Goal: Transaction & Acquisition: Download file/media

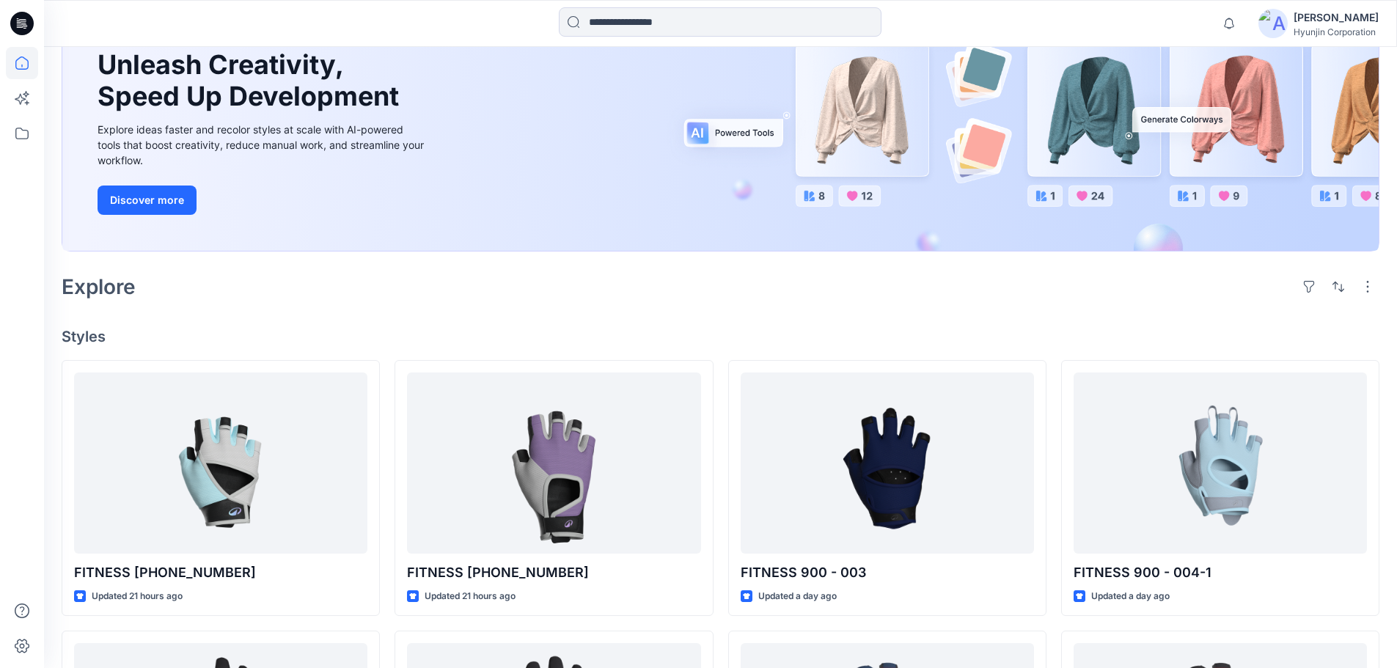
scroll to position [293, 0]
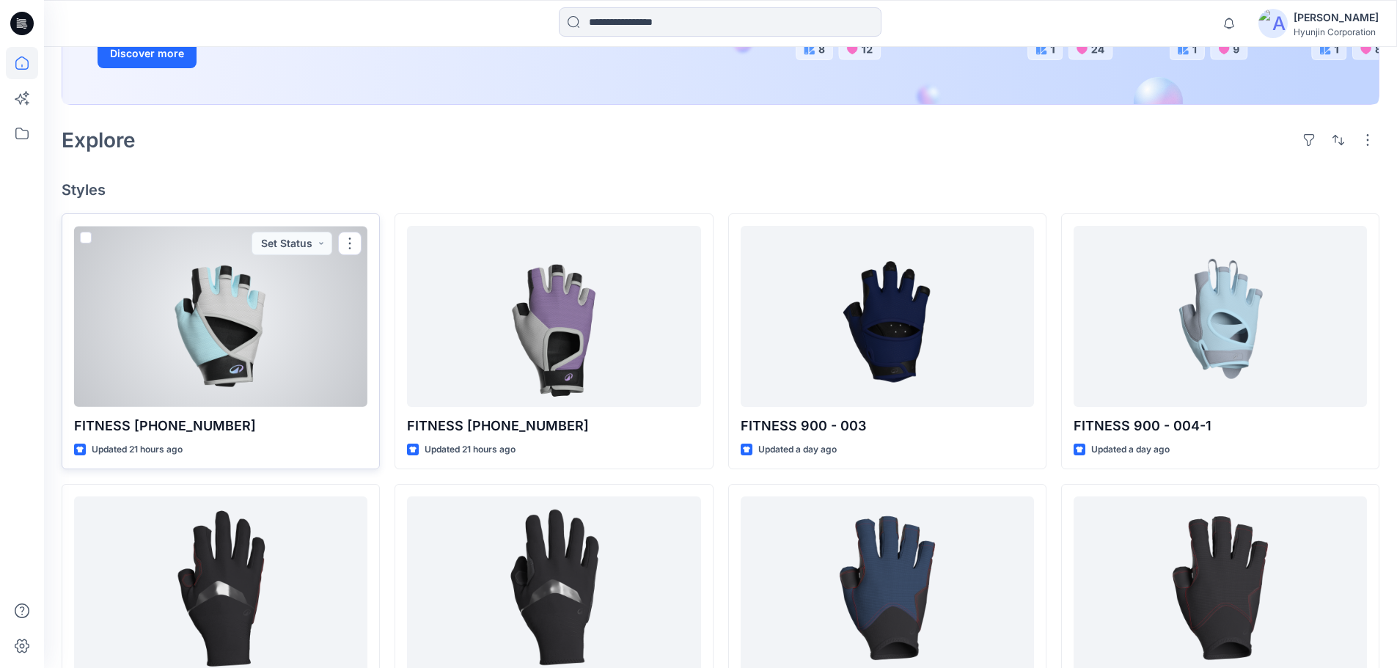
click at [327, 341] on div at bounding box center [220, 316] width 293 height 181
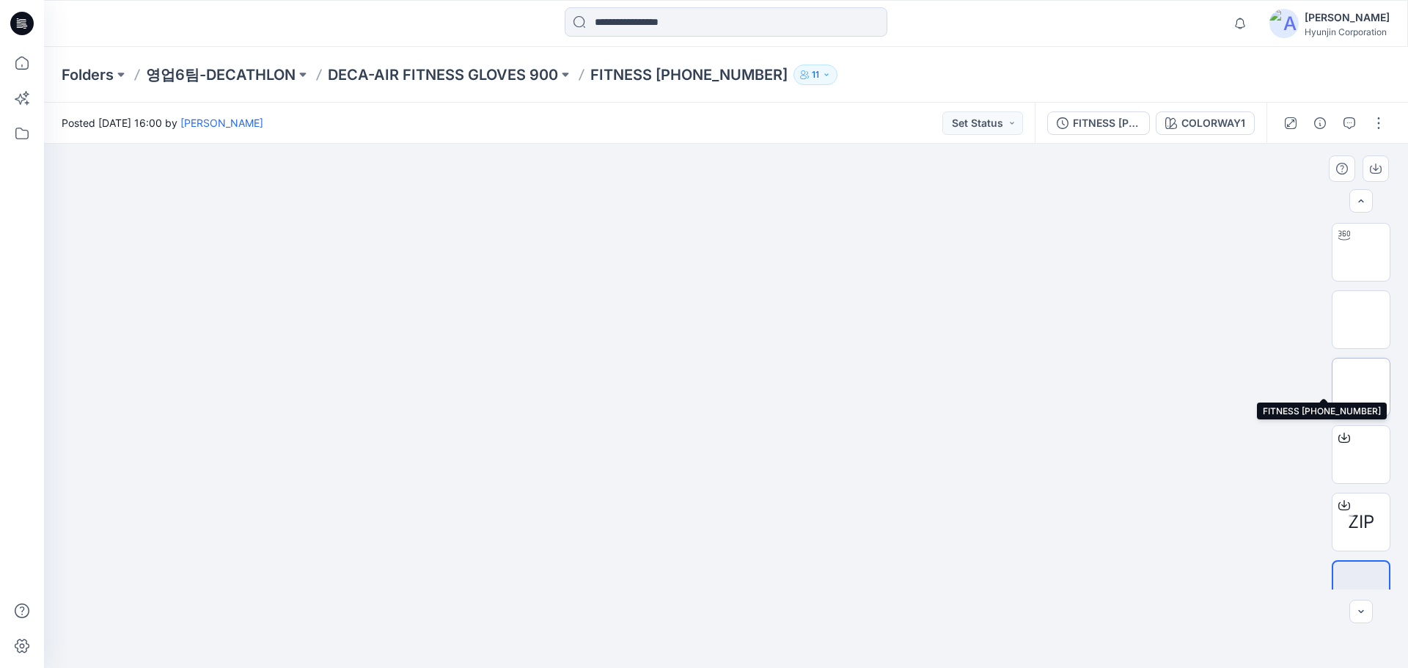
scroll to position [29, 0]
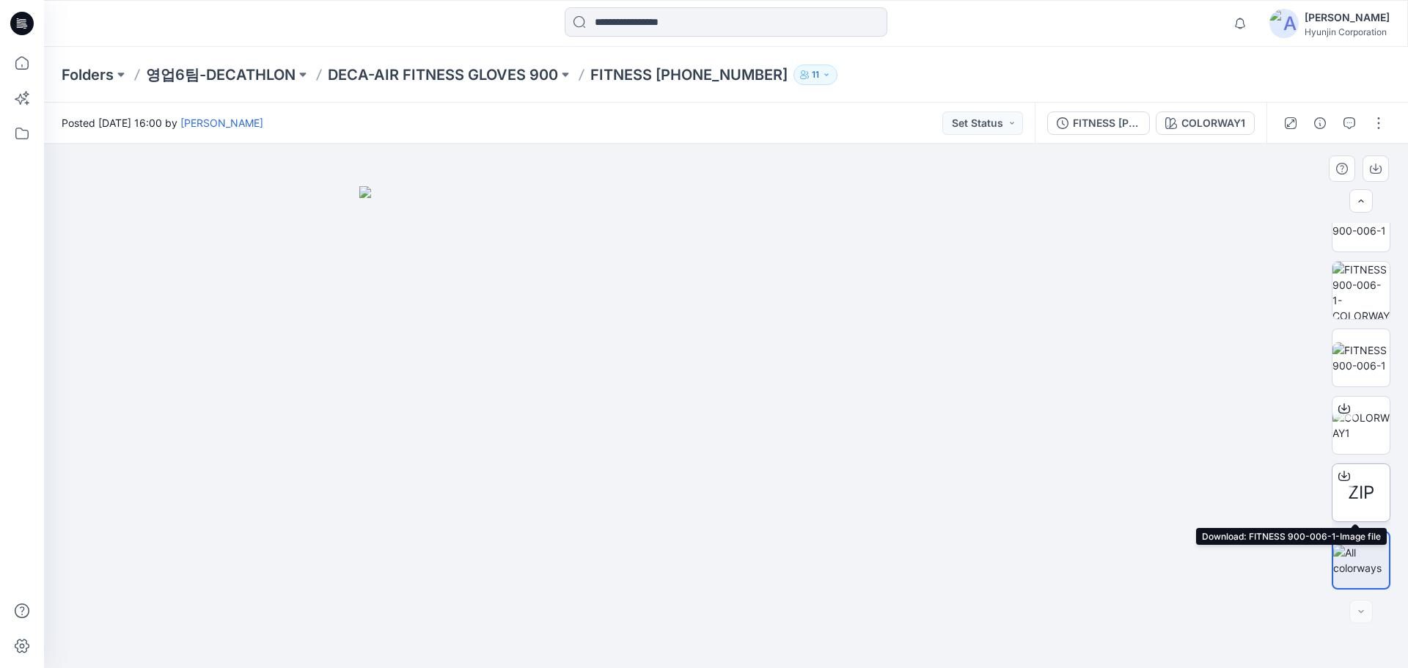
click at [1345, 476] on icon at bounding box center [1345, 476] width 12 height 12
click at [510, 70] on p "DECA-AIR FITNESS GLOVES 900" at bounding box center [443, 75] width 230 height 21
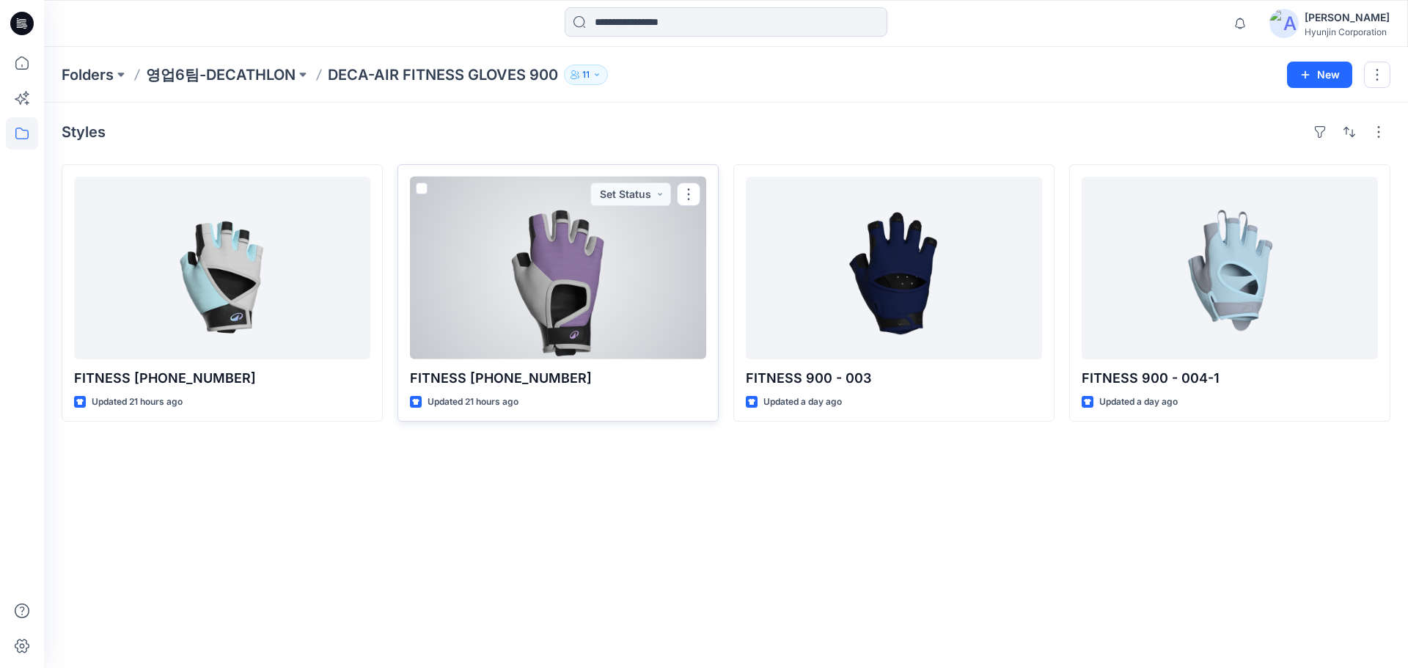
click at [585, 289] on div at bounding box center [558, 268] width 296 height 183
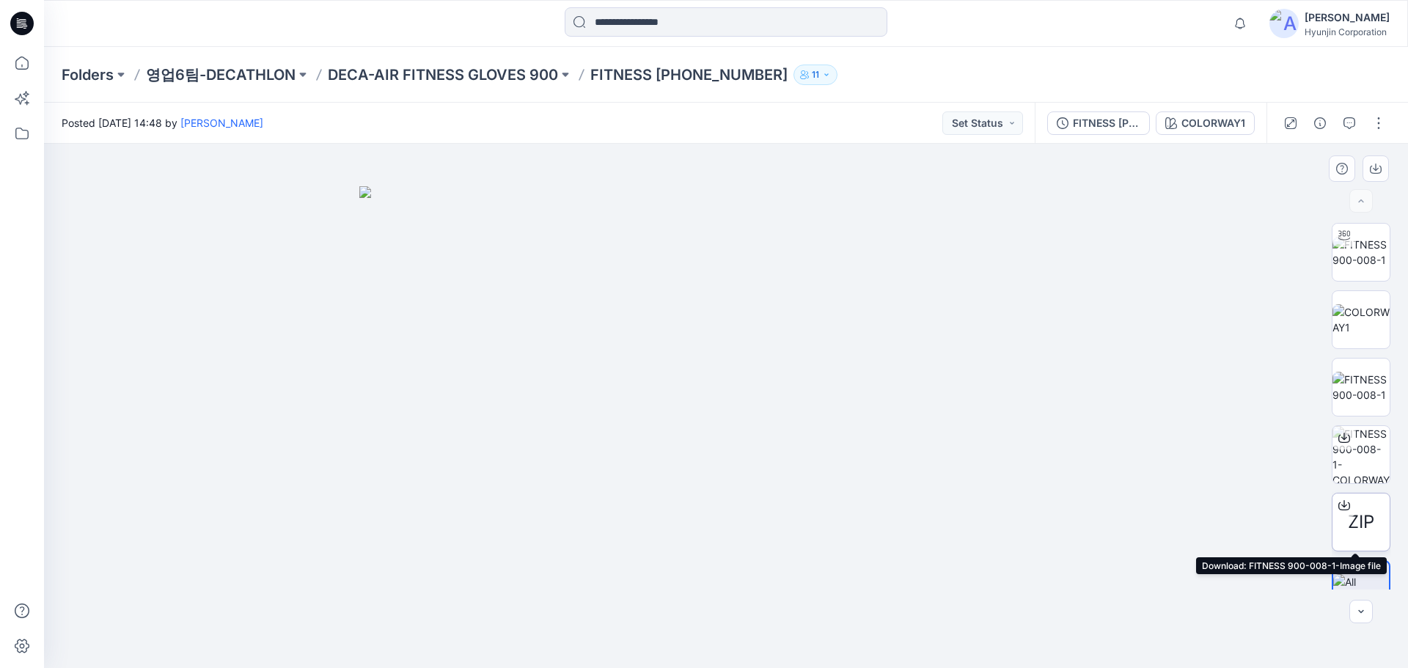
click at [1359, 517] on span "ZIP" at bounding box center [1361, 522] width 26 height 26
click at [447, 81] on p "DECA-AIR FITNESS GLOVES 900" at bounding box center [443, 75] width 230 height 21
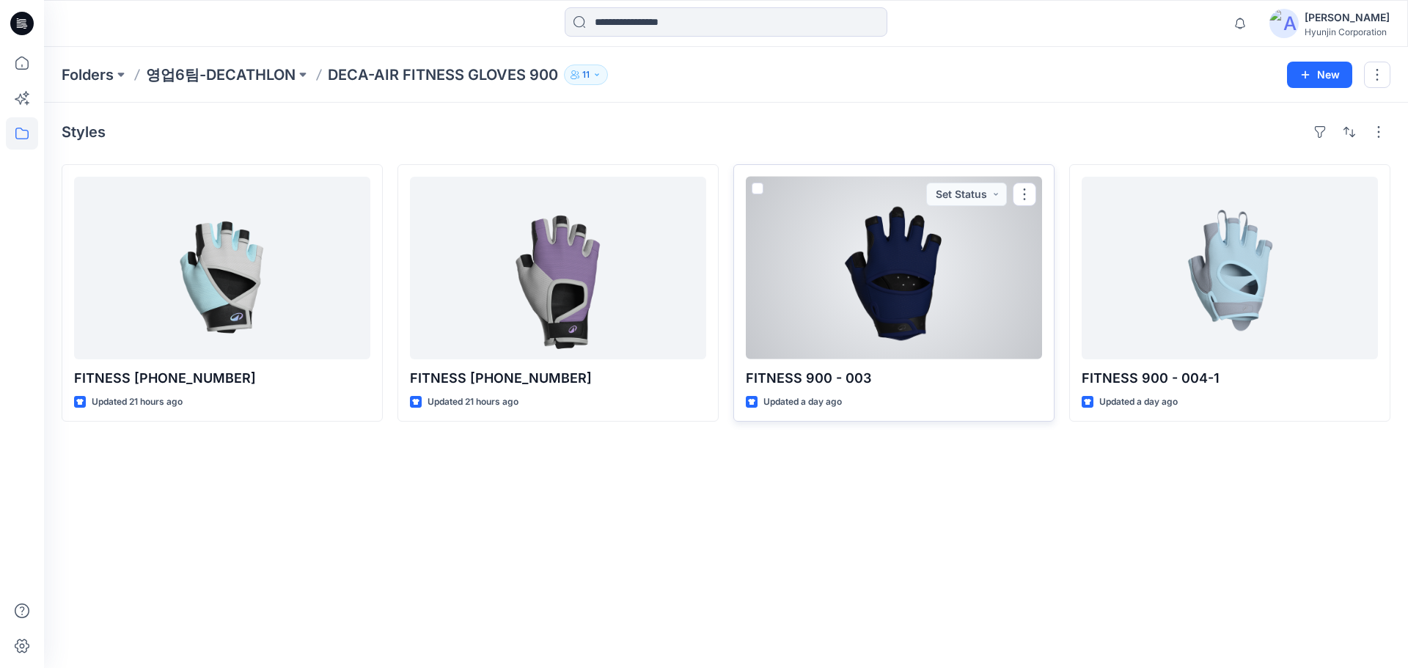
click at [879, 328] on div at bounding box center [894, 268] width 296 height 183
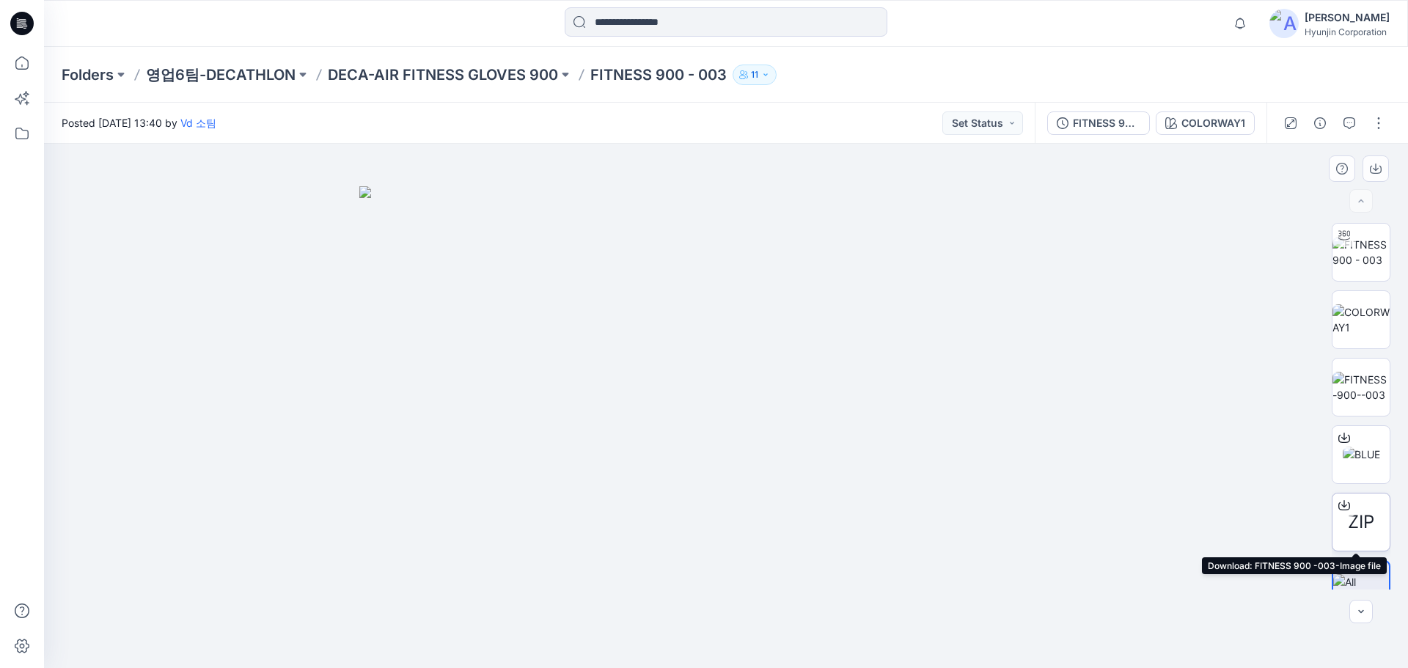
click at [1345, 505] on icon at bounding box center [1345, 506] width 12 height 12
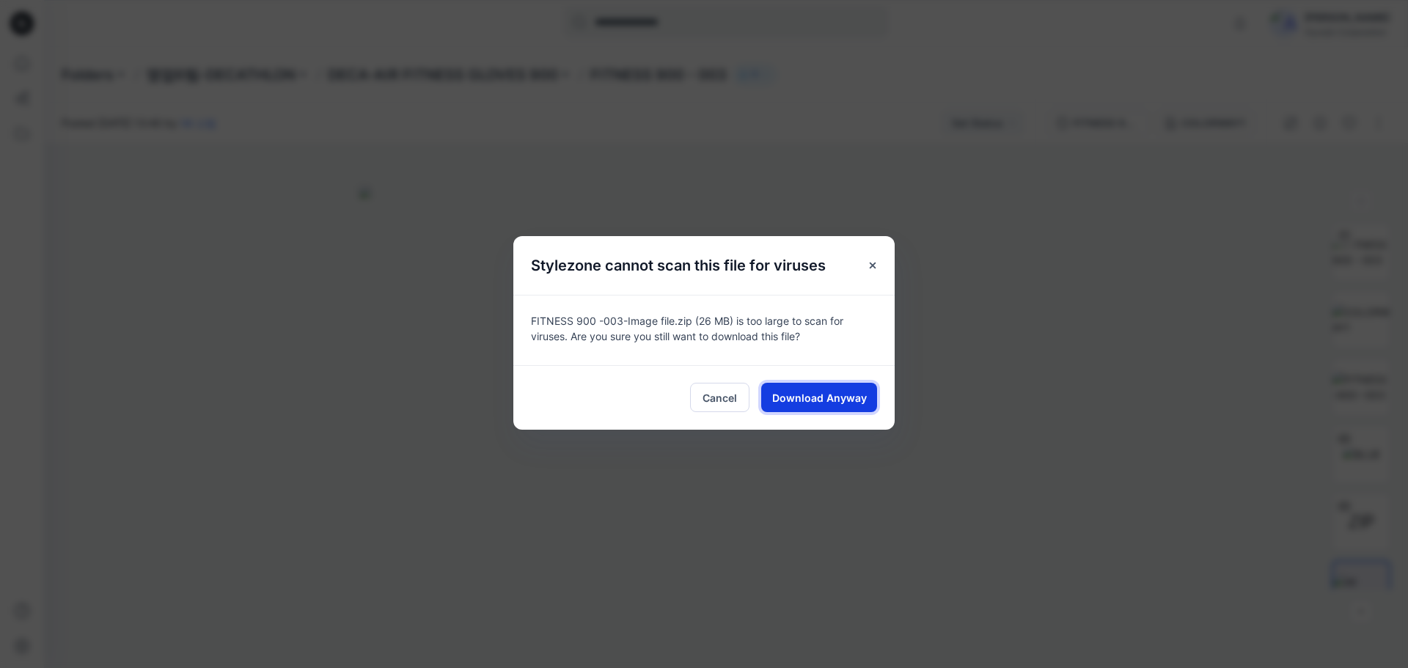
click at [806, 392] on span "Download Anyway" at bounding box center [819, 397] width 95 height 15
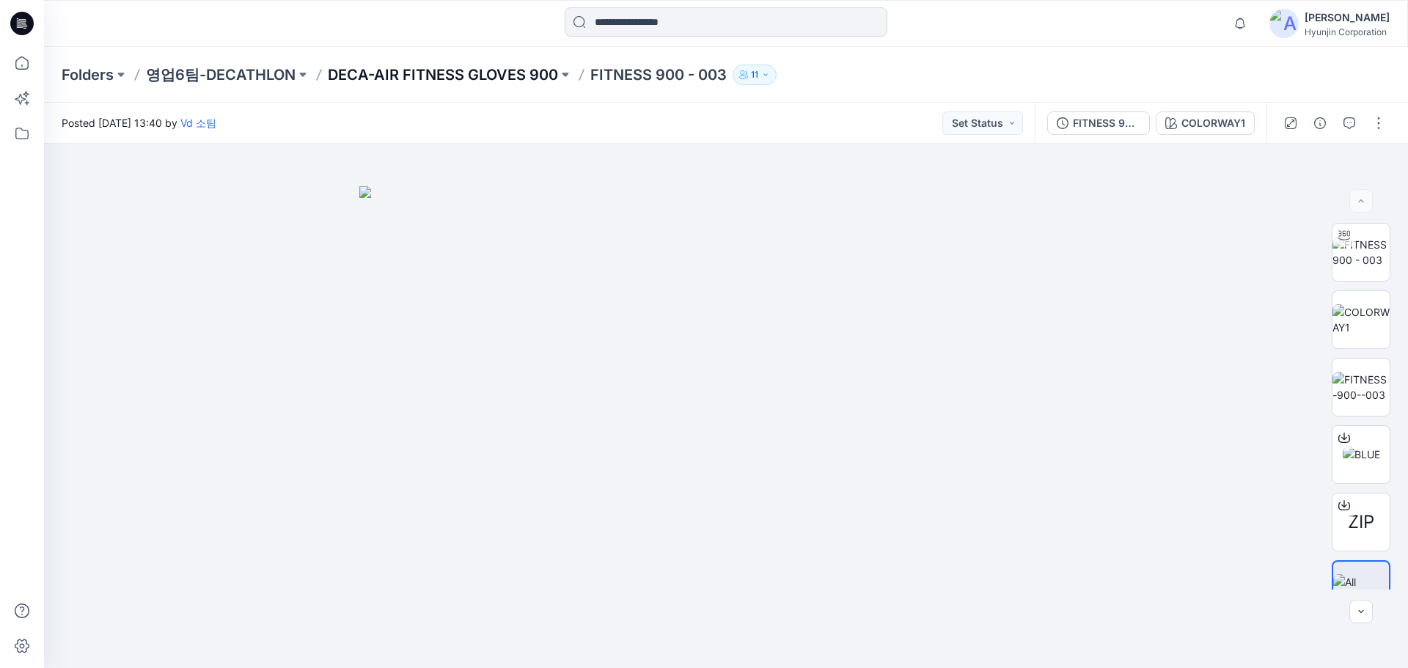
click at [520, 76] on p "DECA-AIR FITNESS GLOVES 900" at bounding box center [443, 75] width 230 height 21
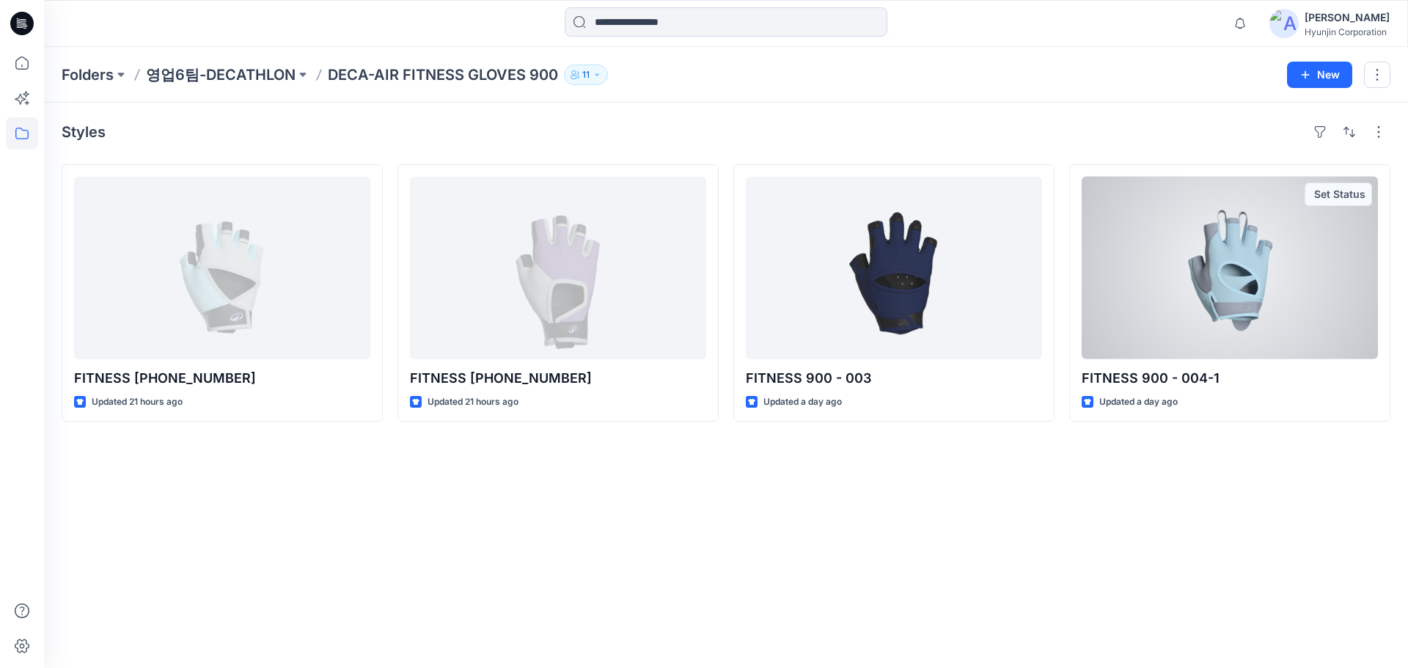
click at [1211, 340] on div at bounding box center [1230, 268] width 296 height 183
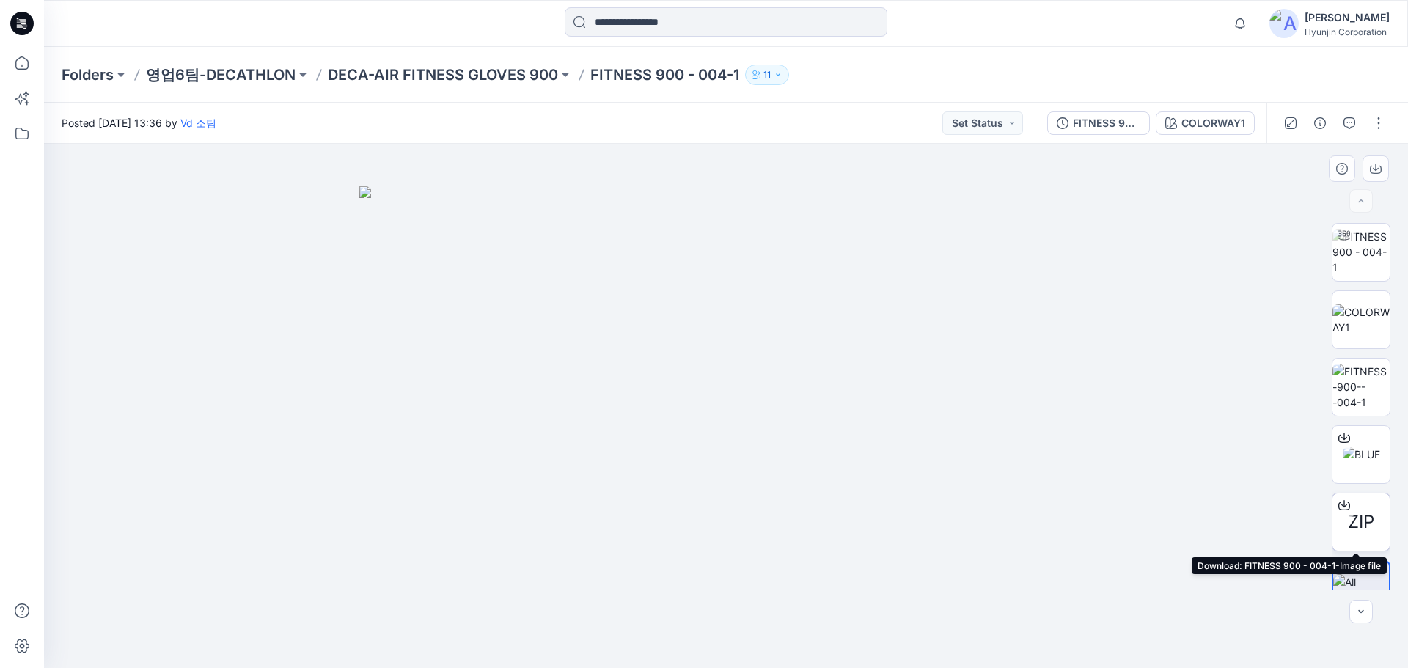
click at [1342, 503] on icon at bounding box center [1345, 506] width 12 height 12
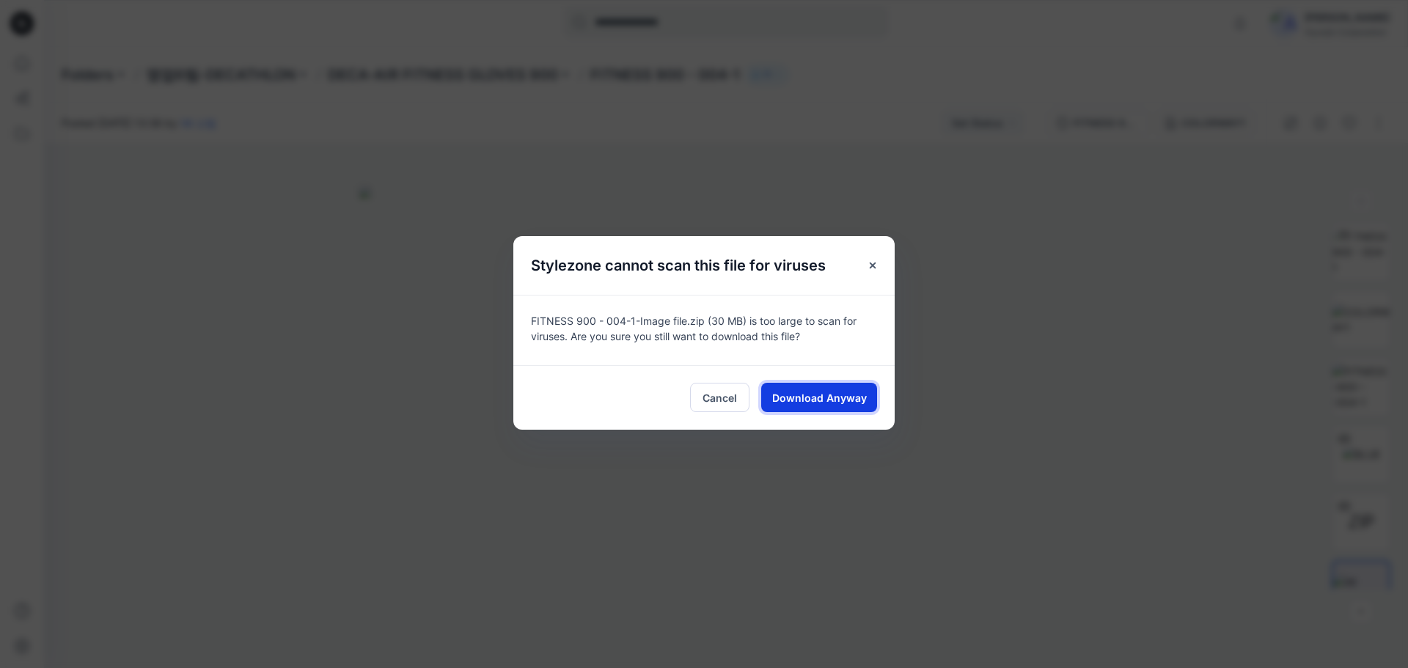
click at [800, 390] on span "Download Anyway" at bounding box center [819, 397] width 95 height 15
